Goal: Task Accomplishment & Management: Use online tool/utility

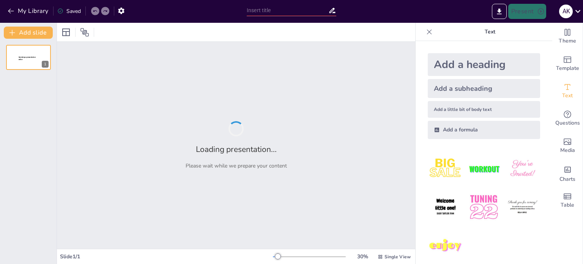
type input "Πολυμορφία και Ορισμός της Θρησκείας: Προσεγγίσεις και Δυσκολίες"
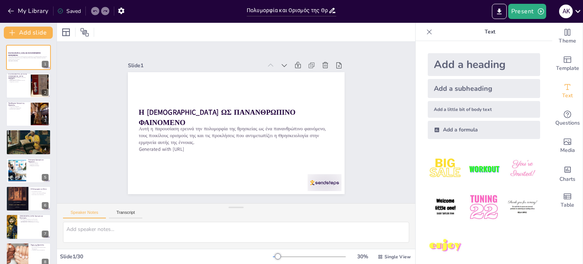
checkbox input "true"
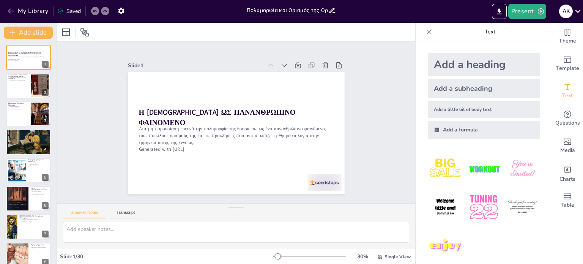
checkbox input "true"
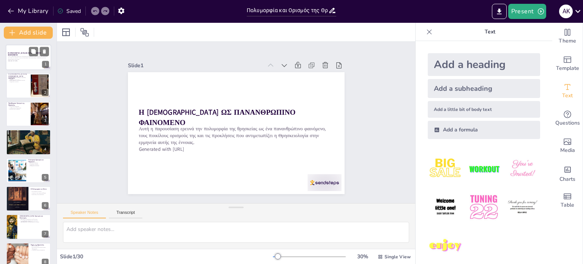
checkbox input "true"
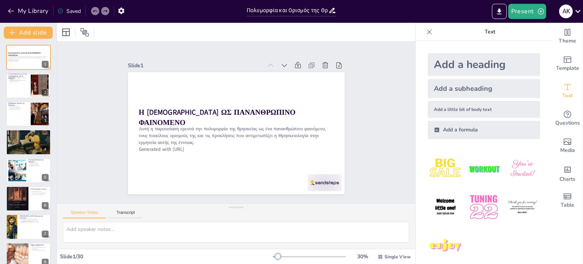
checkbox input "true"
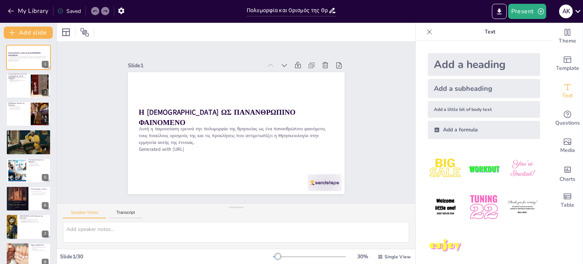
checkbox input "true"
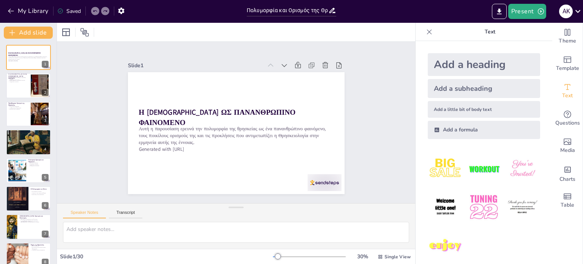
checkbox input "true"
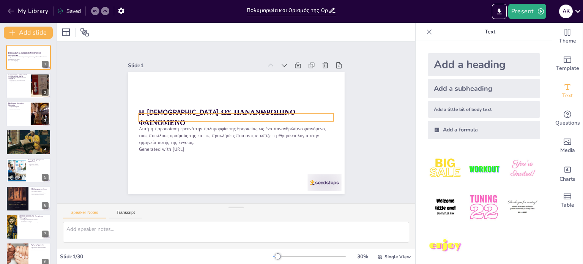
checkbox input "true"
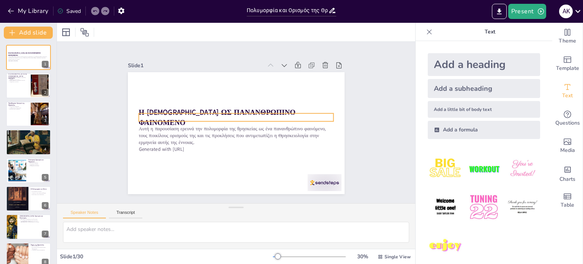
checkbox input "true"
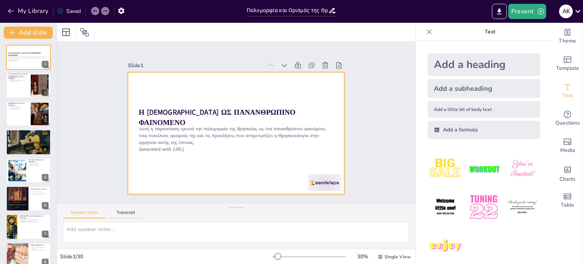
checkbox input "true"
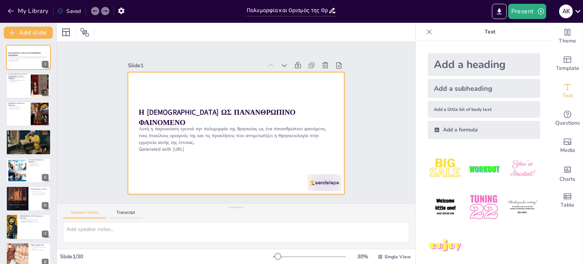
checkbox input "true"
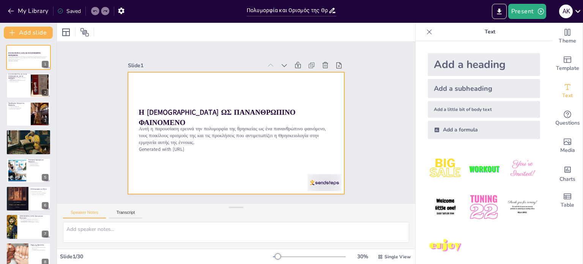
checkbox input "true"
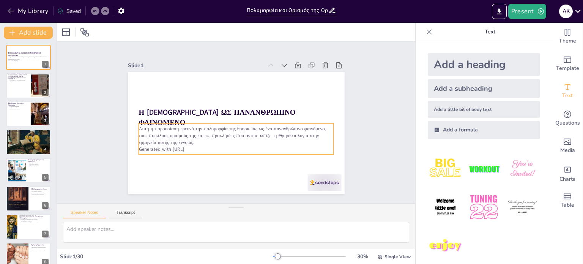
checkbox input "true"
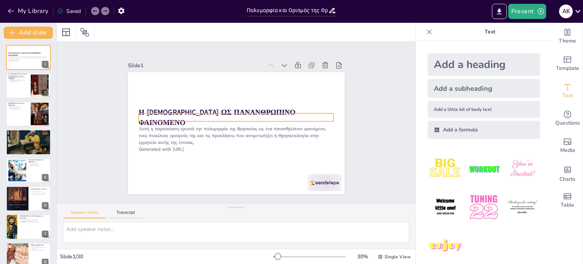
checkbox input "true"
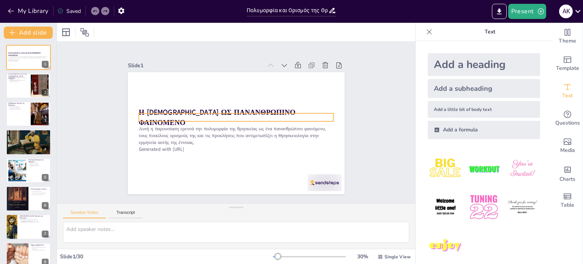
checkbox input "true"
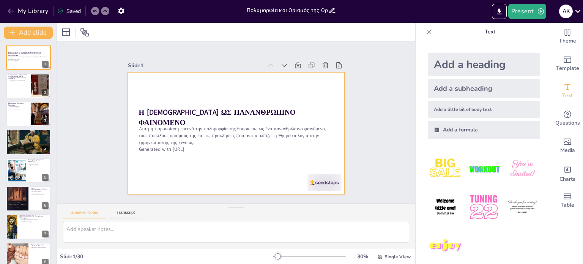
checkbox input "true"
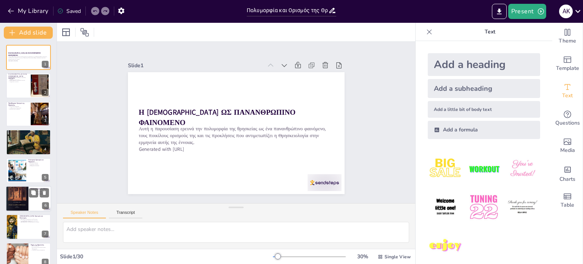
checkbox input "true"
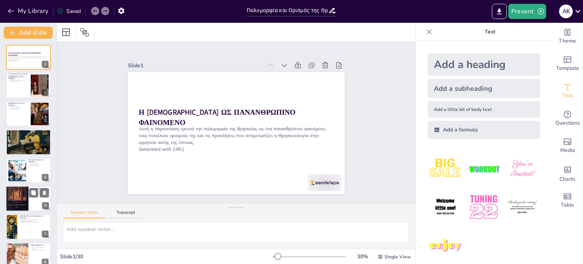
checkbox input "true"
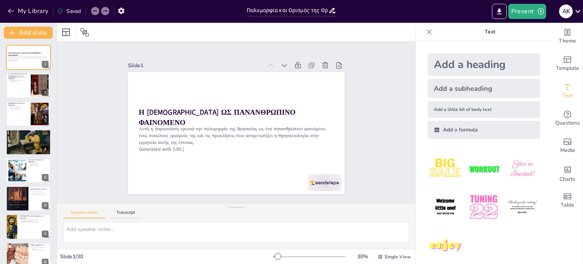
checkbox input "true"
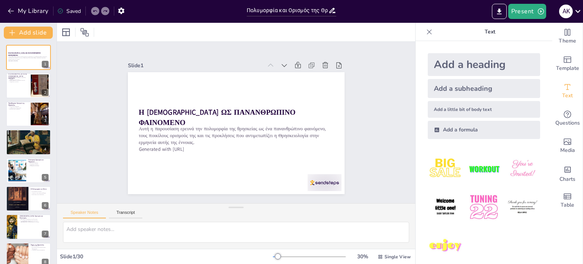
checkbox input "true"
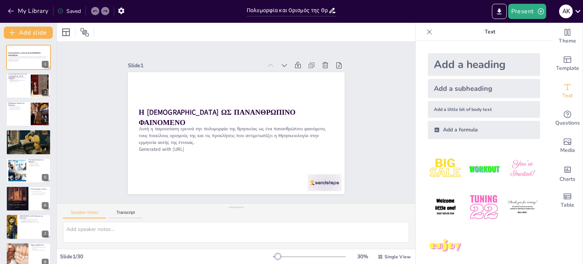
checkbox input "true"
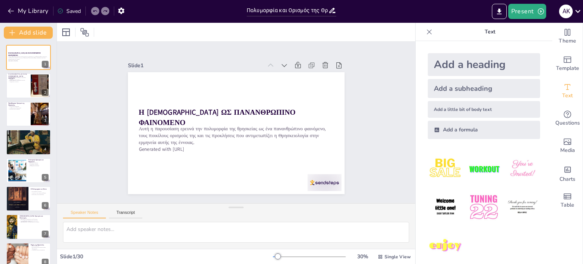
checkbox input "true"
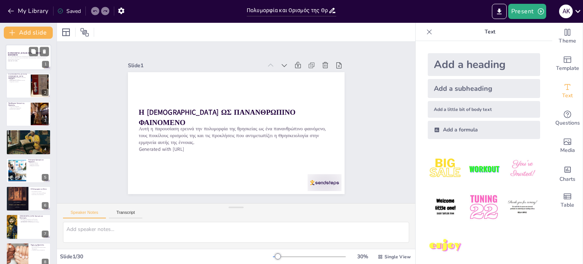
checkbox input "true"
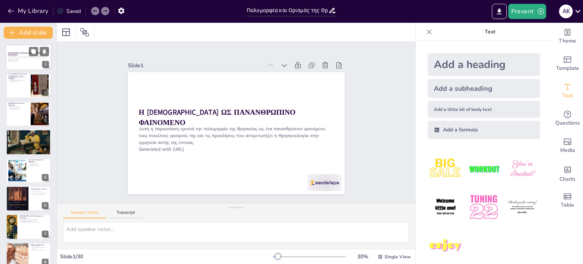
checkbox input "true"
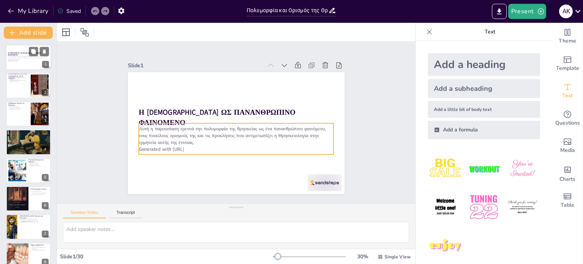
checkbox input "true"
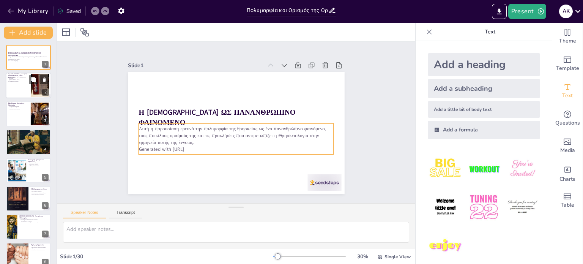
checkbox input "true"
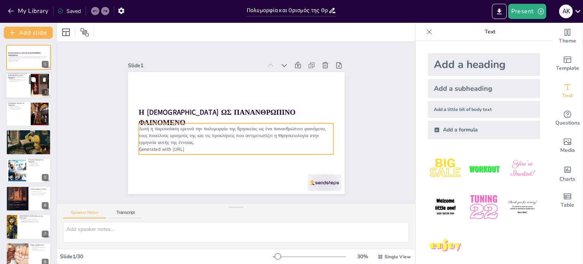
checkbox input "true"
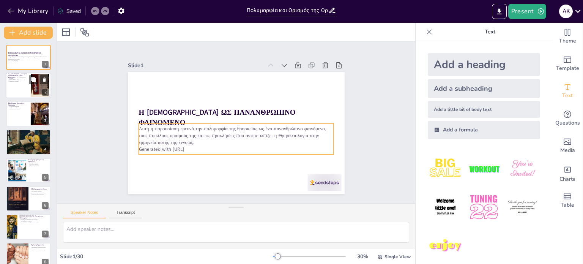
checkbox input "true"
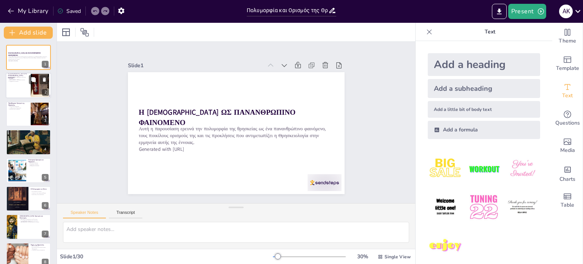
click at [27, 86] on div at bounding box center [29, 86] width 46 height 26
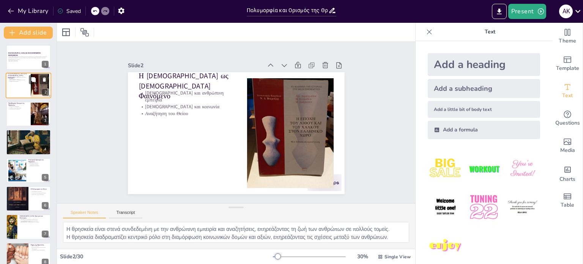
type textarea "Η θρησκεία είναι στενά συνδεδεμένη με την ανθρώπινη εμπειρία και αναζητήσεις, ε…"
checkbox input "true"
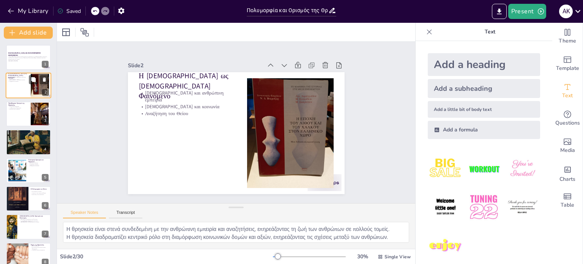
checkbox input "true"
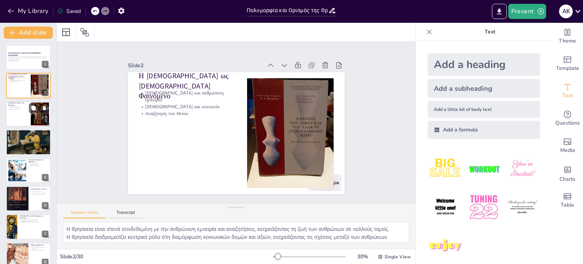
checkbox input "true"
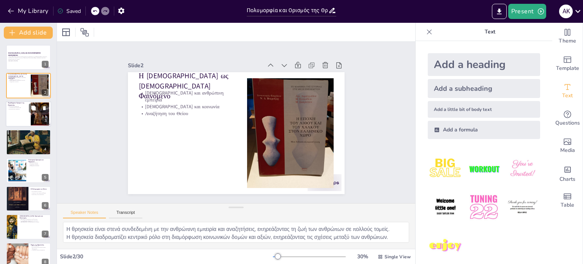
checkbox input "true"
click at [22, 114] on div at bounding box center [29, 114] width 46 height 26
type textarea "Η πολυμορφία των θρησκευτικών εκφράσεων καθιστά δύσκολη την κατανόηση και τον ο…"
checkbox input "true"
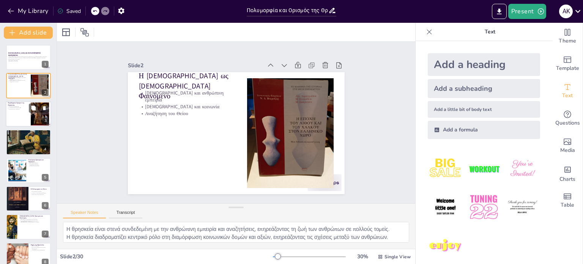
checkbox input "true"
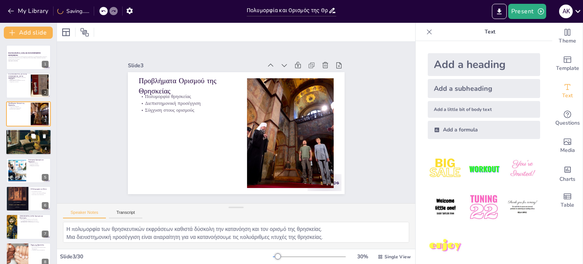
checkbox input "true"
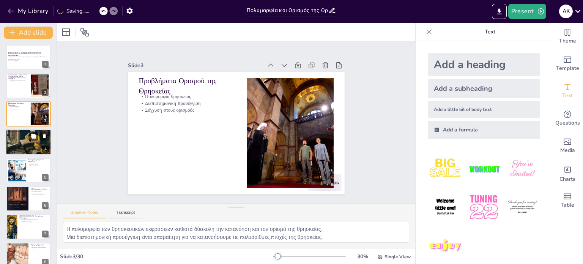
checkbox input "true"
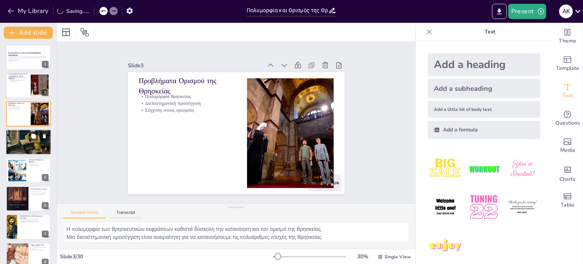
checkbox input "true"
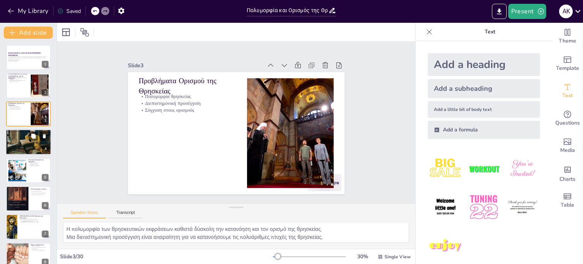
checkbox input "true"
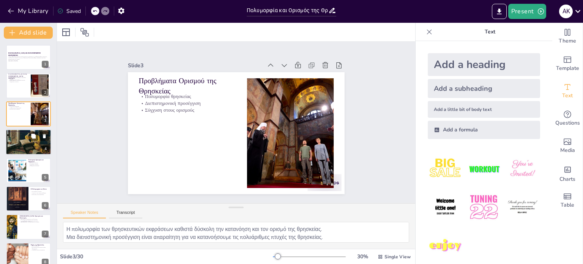
click at [20, 138] on div at bounding box center [29, 142] width 46 height 38
type textarea "Οι διαφορετικές επιστημονικές προσεγγίσεις συμβάλλουν στην κατανόηση των πτυχών…"
checkbox input "true"
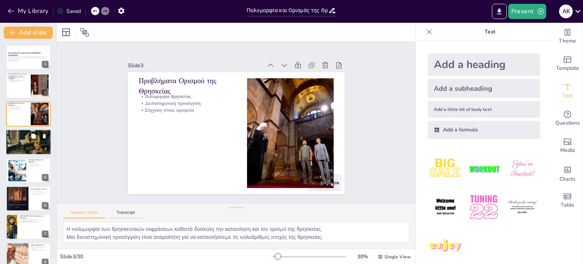
checkbox input "true"
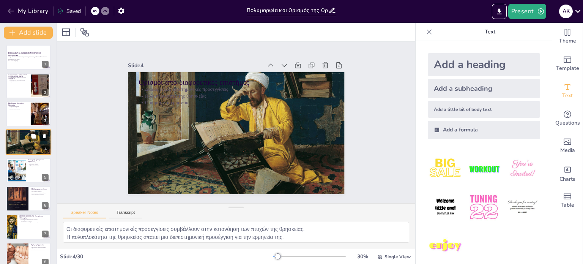
checkbox input "true"
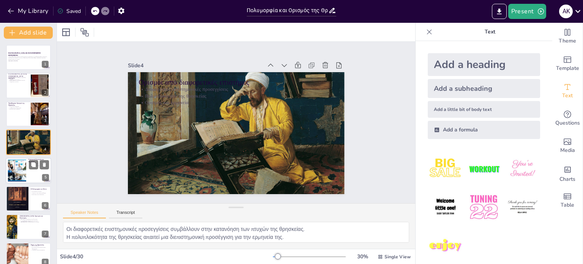
checkbox input "true"
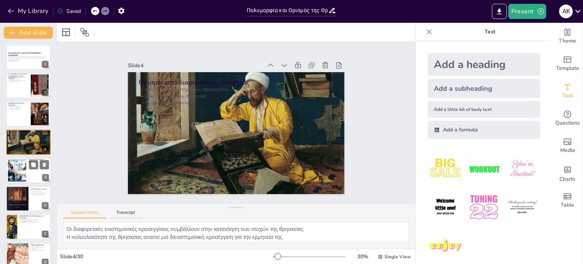
click at [21, 167] on div at bounding box center [16, 170] width 37 height 23
type textarea "Η εσωτερική εμπειρία είναι θεμελιώδης για την κατανόηση της θρησκείας και της π…"
checkbox input "true"
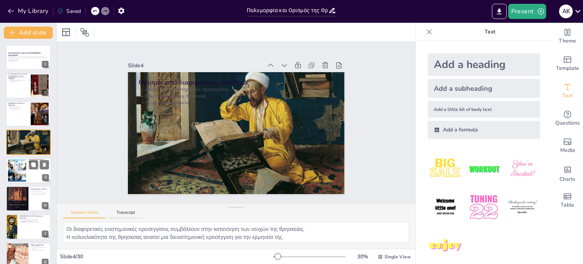
checkbox input "true"
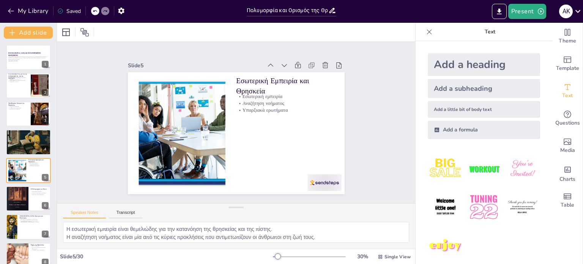
scroll to position [19, 0]
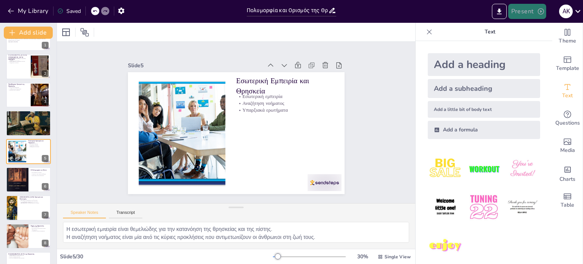
click at [518, 11] on button "Present" at bounding box center [527, 11] width 38 height 15
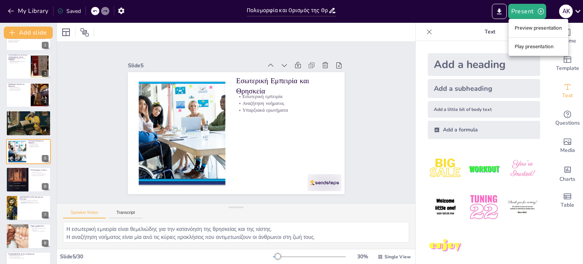
click at [523, 28] on li "Preview presentation" at bounding box center [539, 28] width 60 height 12
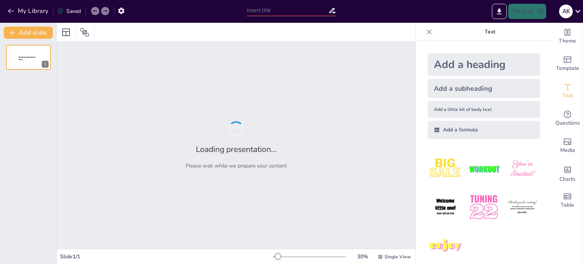
type input "Πολυμορφία και Ορισμός της Θρησκείας: Προσεγγίσεις και Δυσκολίες"
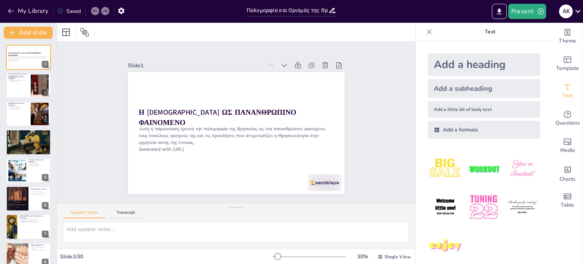
checkbox input "true"
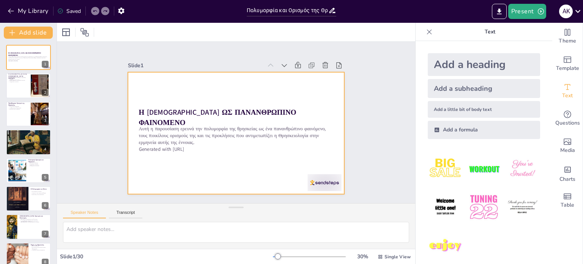
checkbox input "true"
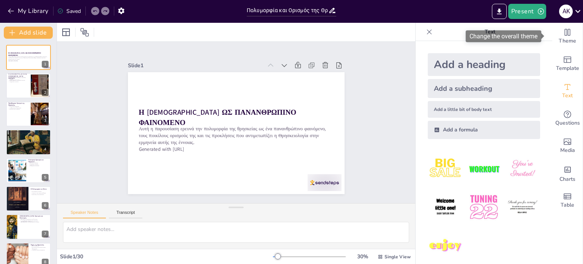
checkbox input "true"
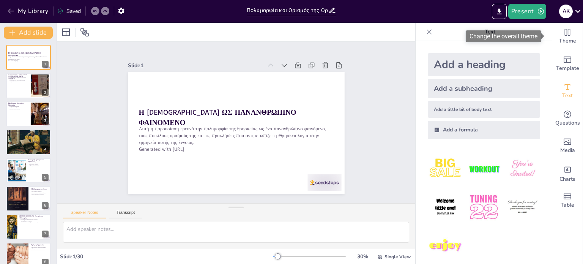
checkbox input "true"
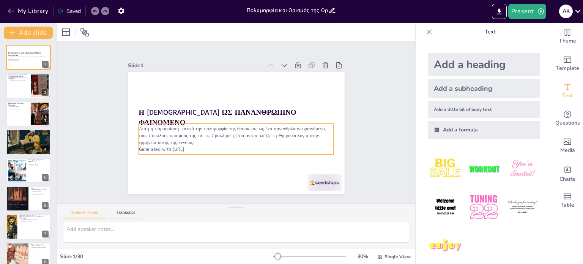
checkbox input "true"
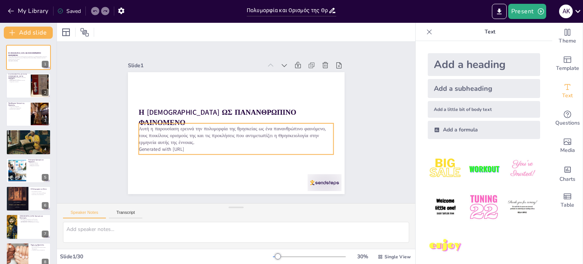
checkbox input "true"
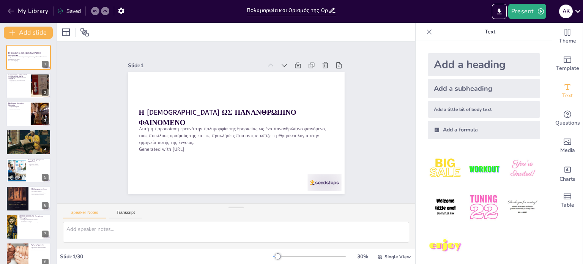
checkbox input "true"
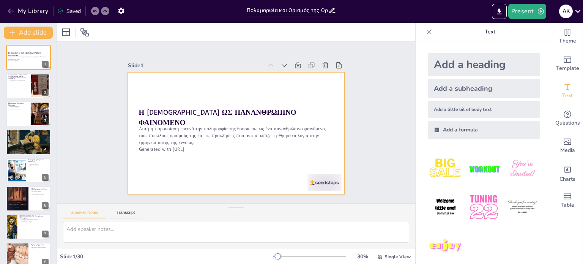
checkbox input "true"
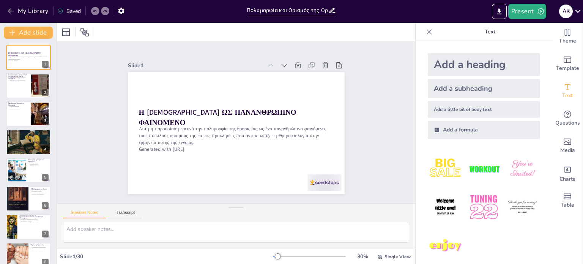
checkbox input "true"
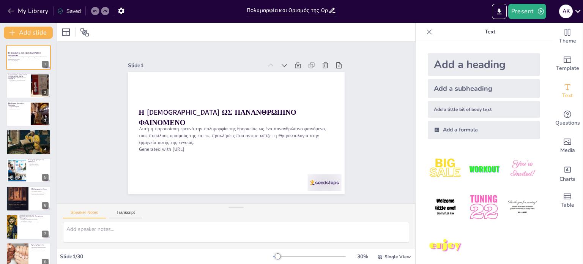
checkbox input "true"
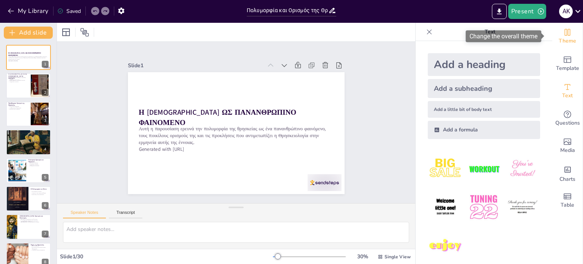
click at [563, 32] on icon "Change the overall theme" at bounding box center [567, 32] width 9 height 9
checkbox input "true"
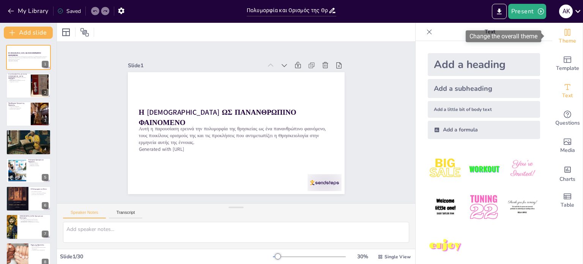
checkbox input "true"
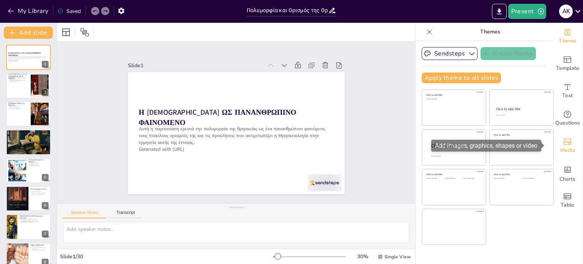
click at [564, 143] on icon "Add images, graphics, shapes or video" at bounding box center [568, 142] width 8 height 6
checkbox input "true"
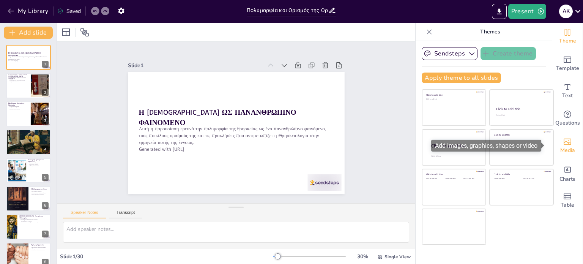
checkbox input "true"
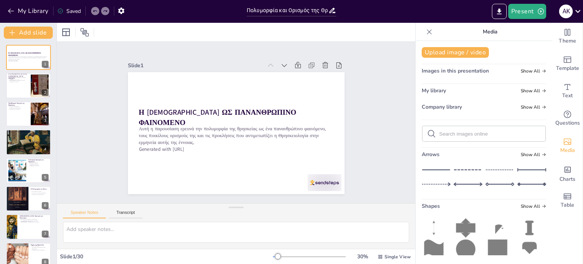
click at [460, 132] on input "text" at bounding box center [490, 134] width 102 height 6
click at [563, 60] on icon "Add ready made slides" at bounding box center [567, 59] width 9 height 9
checkbox input "true"
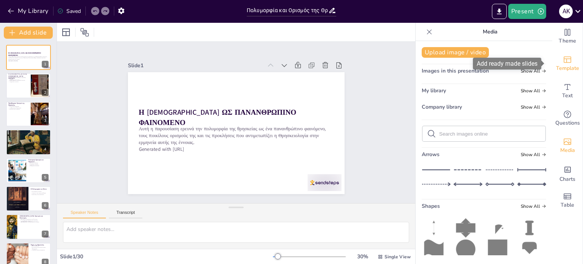
checkbox input "true"
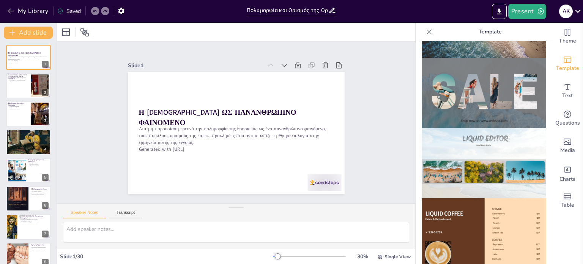
scroll to position [342, 0]
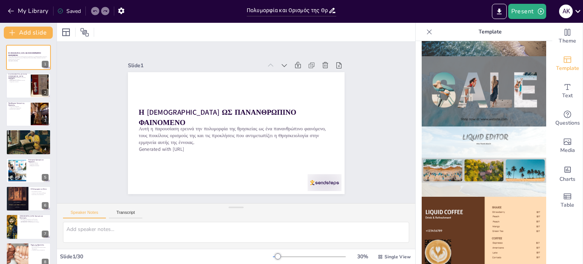
checkbox input "true"
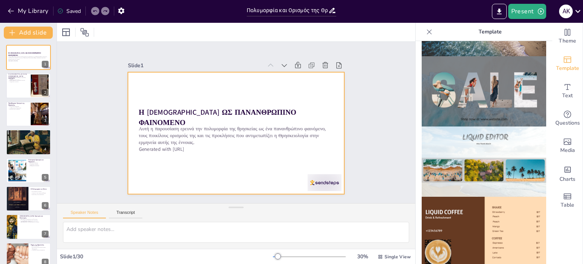
checkbox input "true"
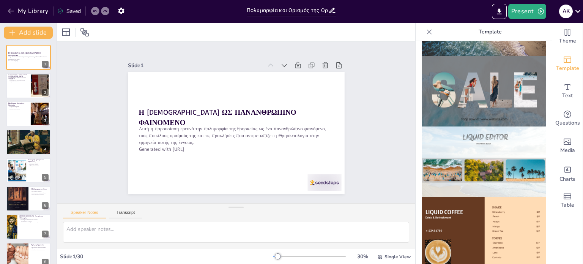
checkbox input "true"
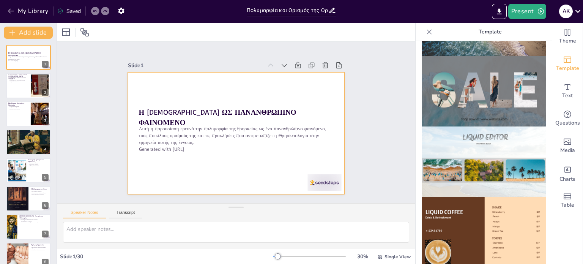
checkbox input "true"
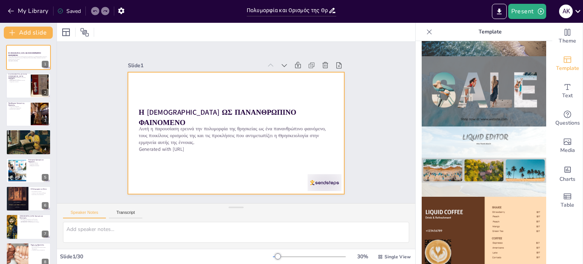
checkbox input "true"
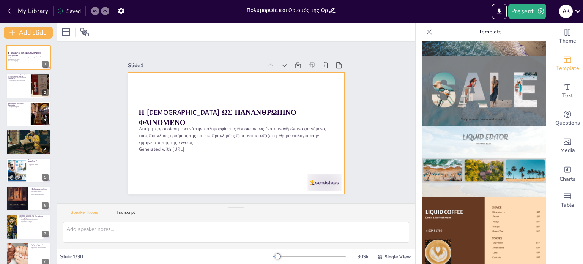
checkbox input "true"
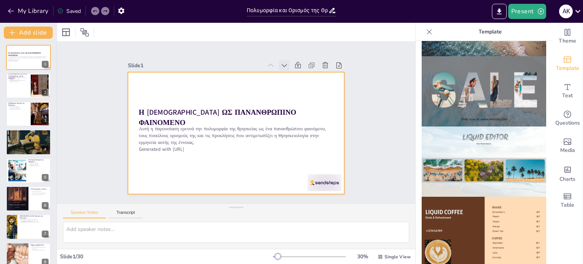
checkbox input "true"
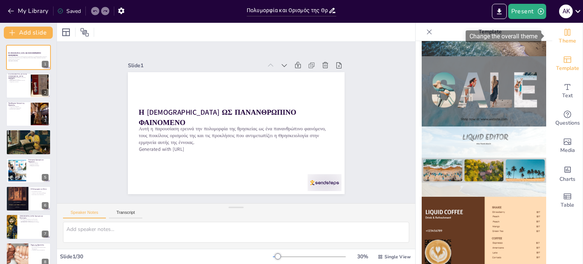
click at [563, 32] on icon "Change the overall theme" at bounding box center [567, 32] width 9 height 9
checkbox input "true"
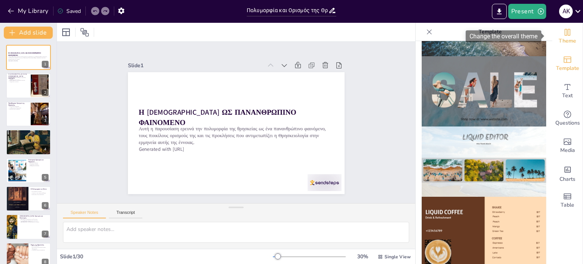
checkbox input "true"
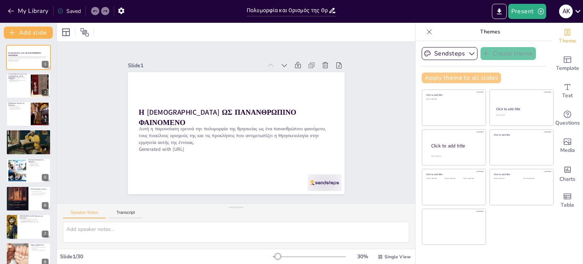
click at [471, 77] on button "Apply theme to all slides" at bounding box center [461, 78] width 79 height 11
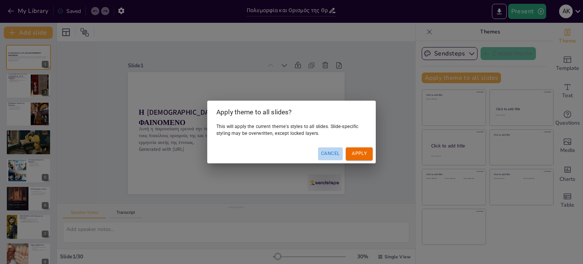
click at [327, 153] on button "Cancel" at bounding box center [330, 153] width 25 height 13
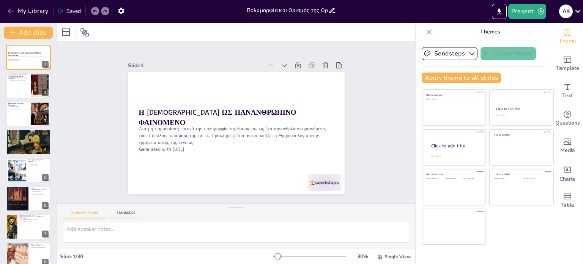
checkbox input "true"
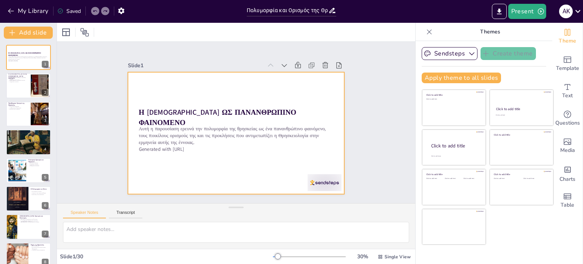
checkbox input "true"
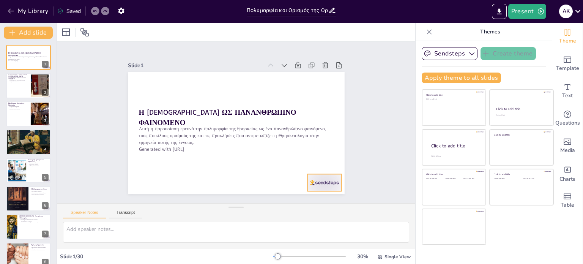
checkbox input "true"
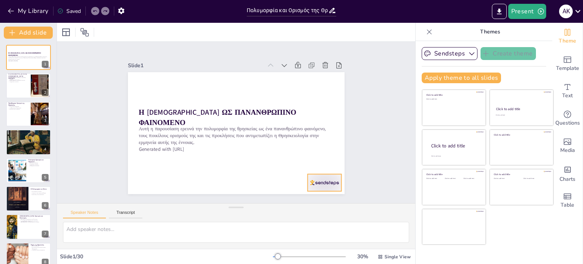
checkbox input "true"
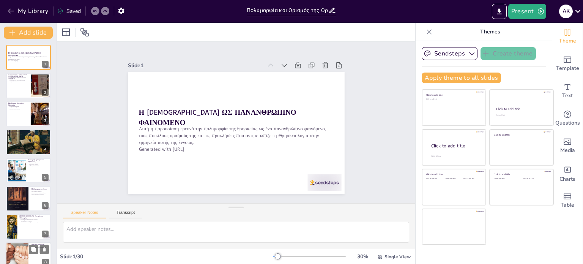
checkbox input "true"
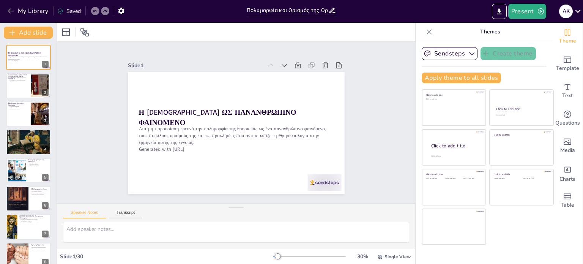
checkbox input "true"
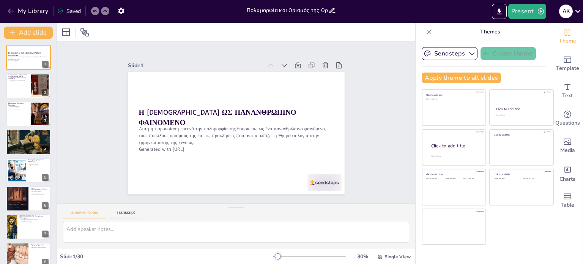
checkbox input "true"
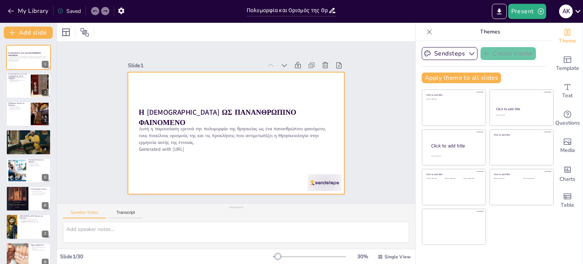
checkbox input "true"
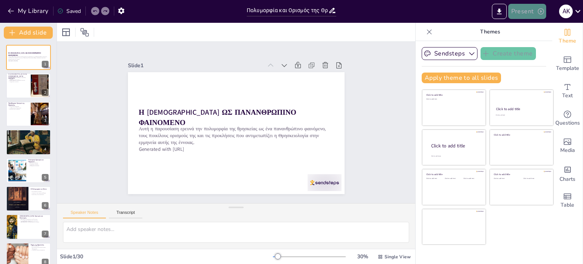
click at [525, 10] on button "Present" at bounding box center [527, 11] width 38 height 15
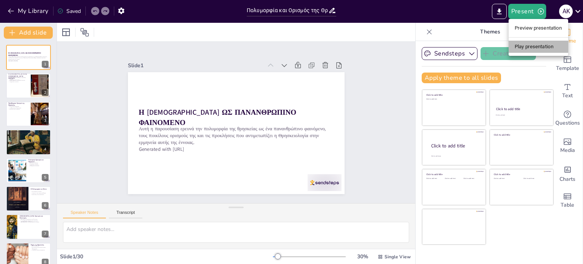
click at [524, 47] on li "Play presentation" at bounding box center [539, 47] width 60 height 12
